Goal: Transaction & Acquisition: Purchase product/service

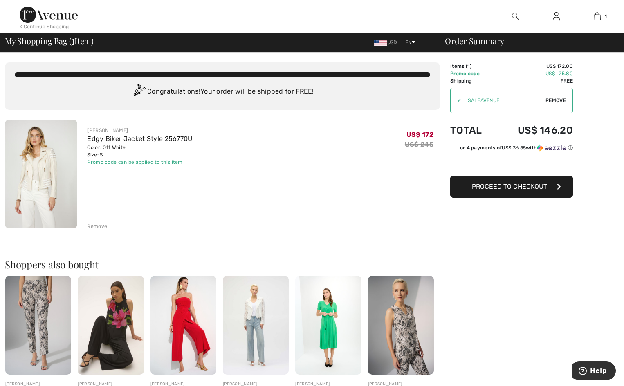
drag, startPoint x: 576, startPoint y: 87, endPoint x: 557, endPoint y: 97, distance: 21.9
click at [572, 89] on div "Order Summary Details Items ( 1 ) US$ 172.00 Promo code US$ -25.80 Shipping Fre…" at bounding box center [532, 311] width 184 height 516
click at [557, 97] on span "Remove" at bounding box center [555, 100] width 20 height 7
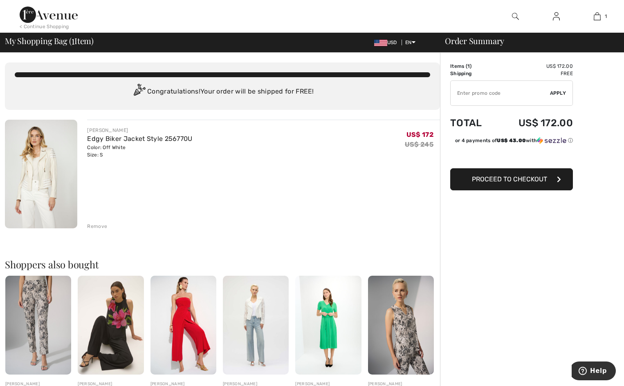
click at [516, 94] on input "TEXT" at bounding box center [500, 93] width 99 height 25
paste input "EXTRA20"
type input "EXTRA20"
click at [563, 87] on div "✔ Apply Remove" at bounding box center [511, 93] width 123 height 25
click at [557, 93] on span "Apply" at bounding box center [558, 93] width 16 height 7
